Goal: Task Accomplishment & Management: Use online tool/utility

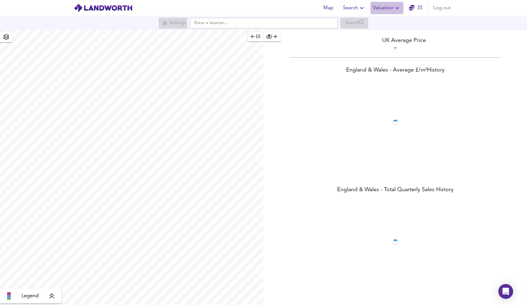
click at [381, 5] on span "Valuation" at bounding box center [387, 8] width 28 height 9
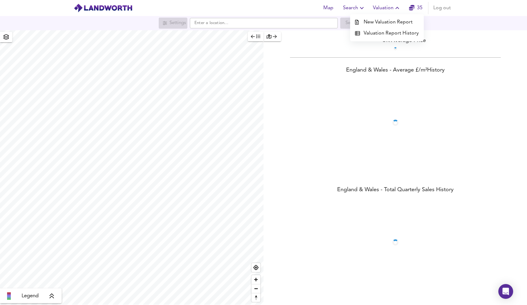
click at [378, 22] on li "New Valuation Report" at bounding box center [387, 22] width 74 height 11
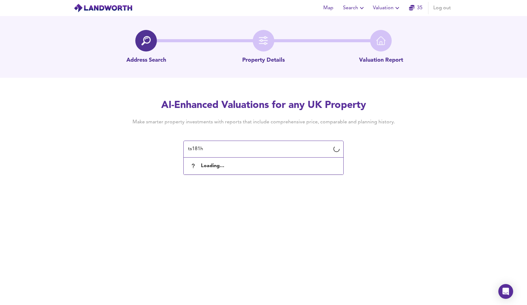
type input "ts181hd"
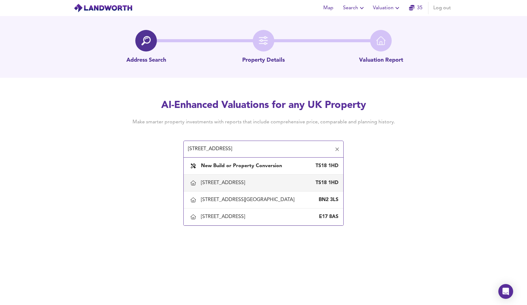
click at [247, 181] on div "[STREET_ADDRESS]" at bounding box center [224, 182] width 47 height 7
type input "[STREET_ADDRESS]"
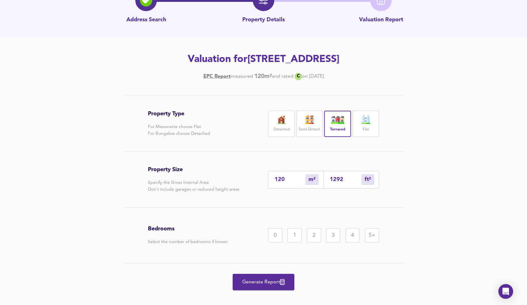
scroll to position [43, 0]
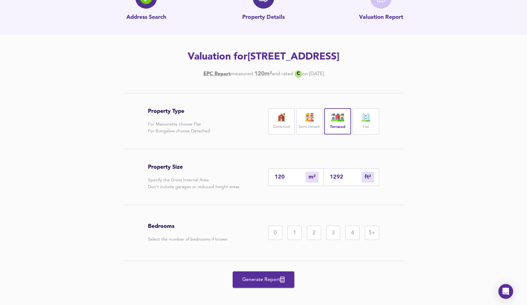
click at [289, 180] on input "120" at bounding box center [289, 177] width 31 height 6
type input "12"
type input "129"
type input "1"
type input "11"
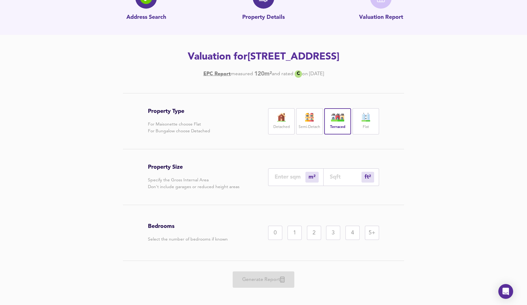
type input "2"
type input "22"
type input "21"
type input "226"
type input "215"
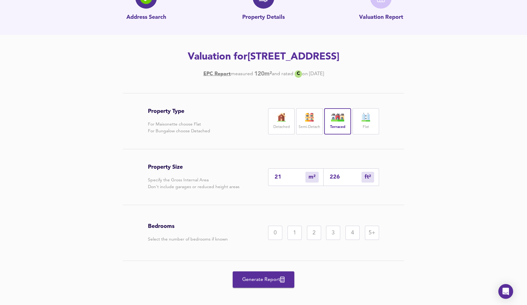
type input "2314"
type input "215"
click at [371, 237] on div "5+" at bounding box center [372, 232] width 14 height 14
click at [284, 281] on icon "button" at bounding box center [282, 279] width 4 height 6
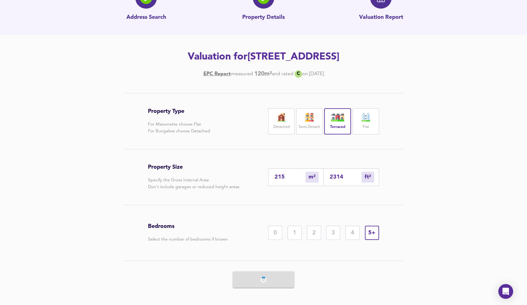
scroll to position [0, 0]
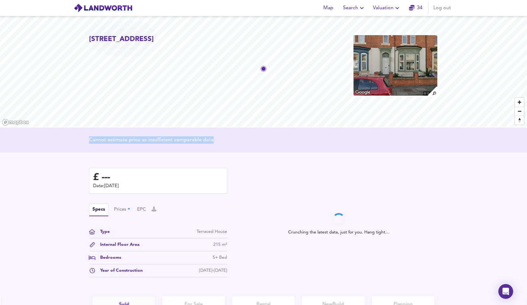
drag, startPoint x: 226, startPoint y: 138, endPoint x: 78, endPoint y: 136, distance: 147.8
click at [78, 136] on div "Cannot estimate price as insufficient comparable data" at bounding box center [263, 139] width 527 height 25
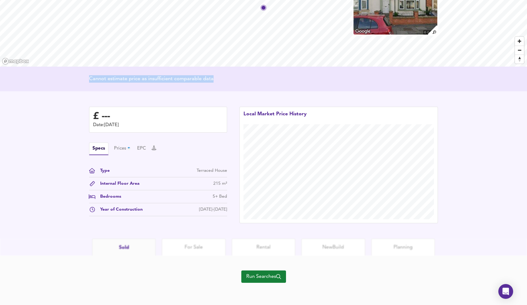
scroll to position [61, 0]
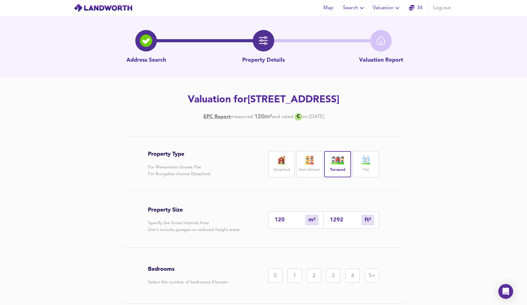
click at [295, 222] on input "120" at bounding box center [289, 219] width 31 height 6
click at [405, 221] on div "Property Type For Maisonette choose Flat For Bungalow choose Detached Detached …" at bounding box center [263, 238] width 296 height 205
click at [375, 270] on div "5+" at bounding box center [372, 275] width 14 height 14
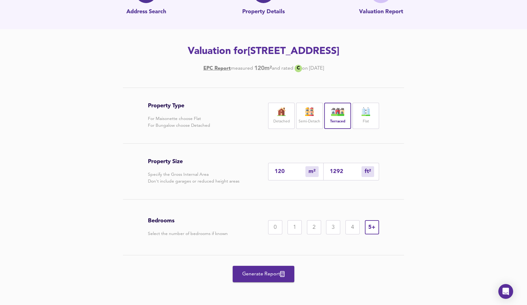
scroll to position [48, 0]
click at [374, 224] on div "5+" at bounding box center [372, 227] width 14 height 14
click at [373, 224] on div "5+" at bounding box center [372, 227] width 14 height 14
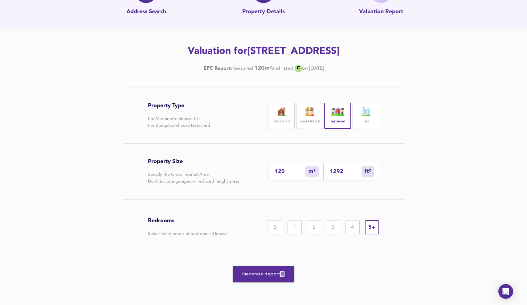
click at [373, 224] on div "5+" at bounding box center [372, 227] width 14 height 14
click at [265, 277] on span "Generate Report" at bounding box center [263, 273] width 49 height 9
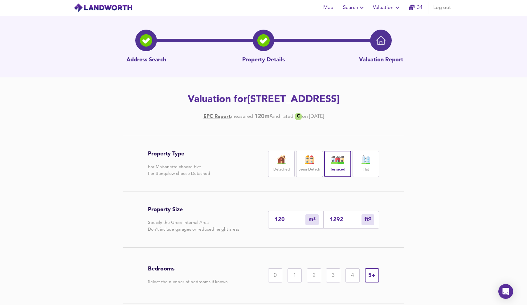
scroll to position [0, 0]
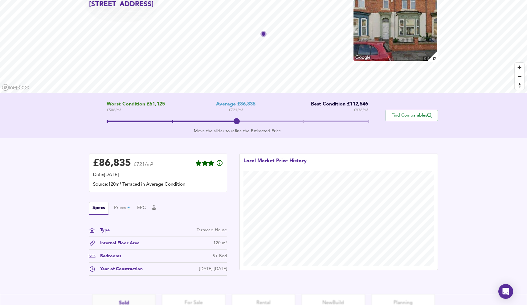
scroll to position [35, 0]
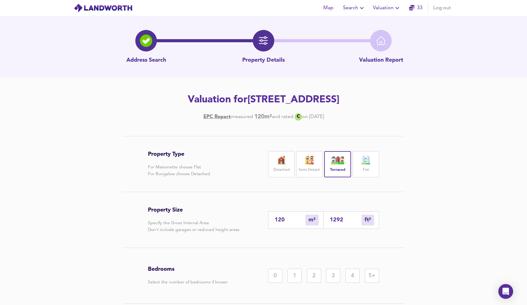
click at [290, 218] on input "120" at bounding box center [289, 219] width 31 height 6
type input "12"
type input "129"
type input "1"
type input "11"
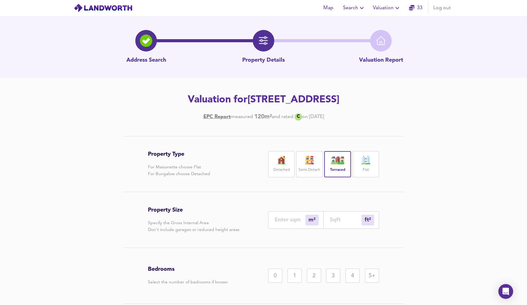
type input "2"
type input "22"
type input "21"
type input "226"
type input "216"
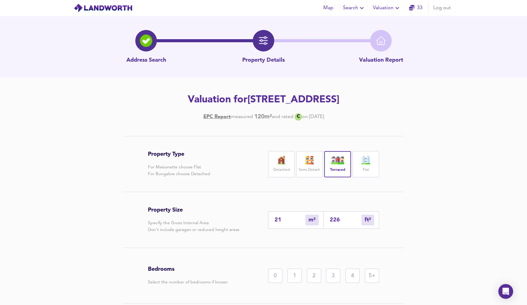
type input "2325"
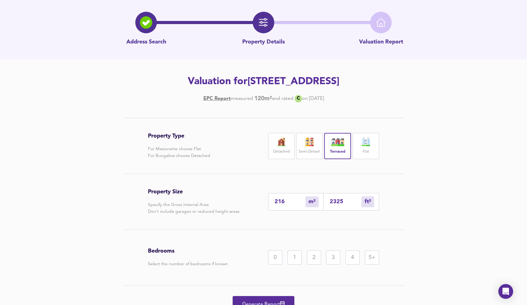
type input "216"
click at [369, 258] on div "5+" at bounding box center [372, 257] width 14 height 14
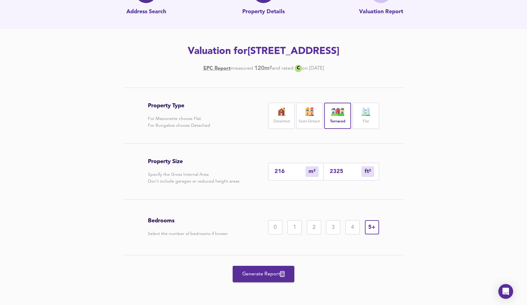
scroll to position [48, 0]
click at [278, 271] on span "Generate Report" at bounding box center [263, 273] width 49 height 9
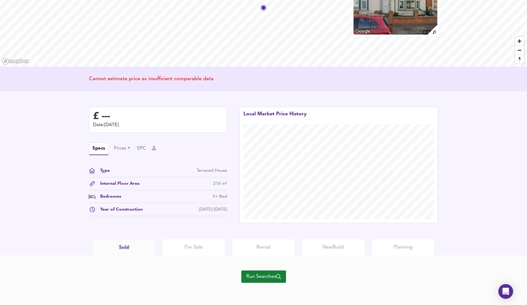
scroll to position [61, 0]
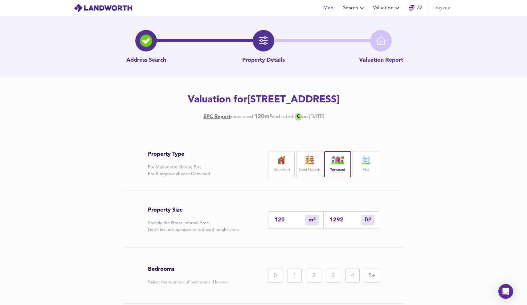
click at [295, 218] on input "120" at bounding box center [289, 219] width 31 height 6
type input "12"
type input "129"
type input "1"
type input "11"
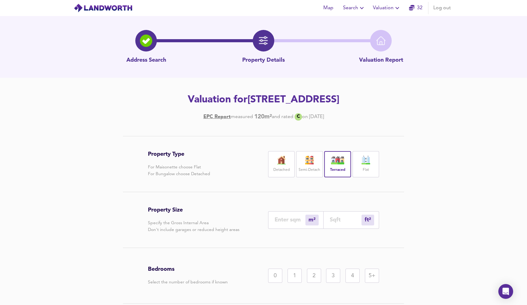
type input "1"
type input "11"
type input "15"
type input "161"
type input "155"
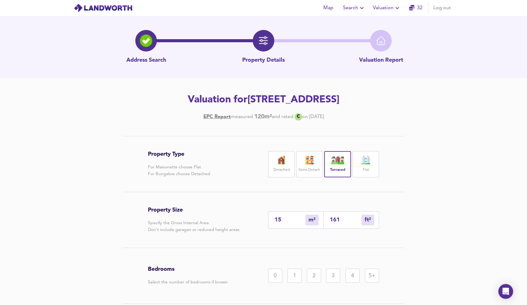
type input "1668"
type input "155"
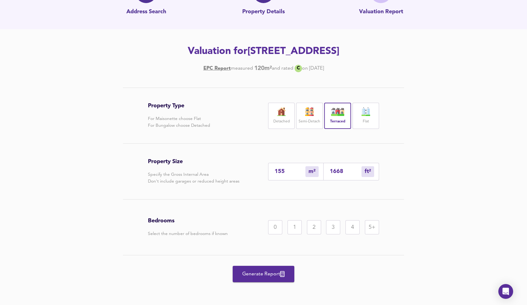
scroll to position [48, 0]
click at [373, 229] on div "5+" at bounding box center [372, 227] width 14 height 14
click at [282, 269] on button "Generate Report" at bounding box center [264, 273] width 62 height 16
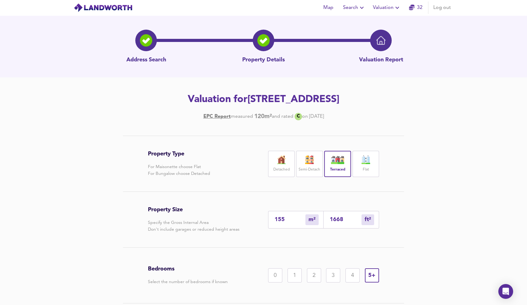
scroll to position [0, 0]
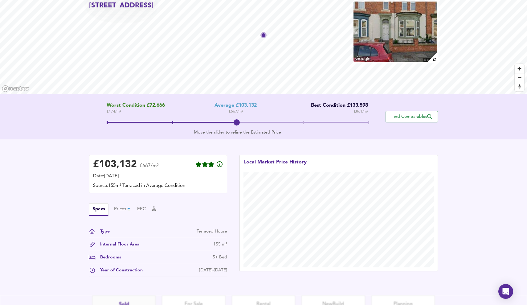
scroll to position [37, 0]
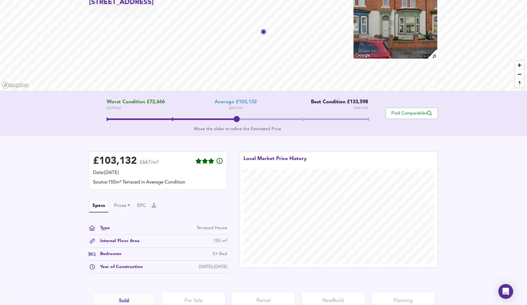
click at [183, 121] on span at bounding box center [237, 119] width 261 height 11
click at [366, 118] on span at bounding box center [237, 119] width 261 height 11
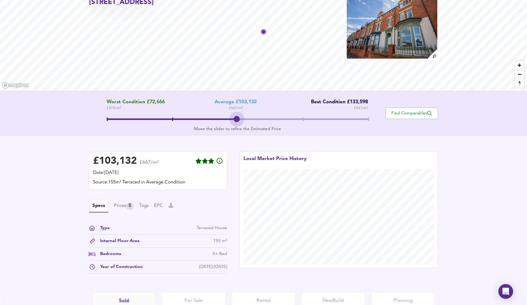
click at [241, 119] on span at bounding box center [237, 119] width 261 height 11
click at [366, 117] on span at bounding box center [237, 119] width 261 height 11
click at [237, 118] on span at bounding box center [237, 118] width 1 height 3
